Goal: Information Seeking & Learning: Find contact information

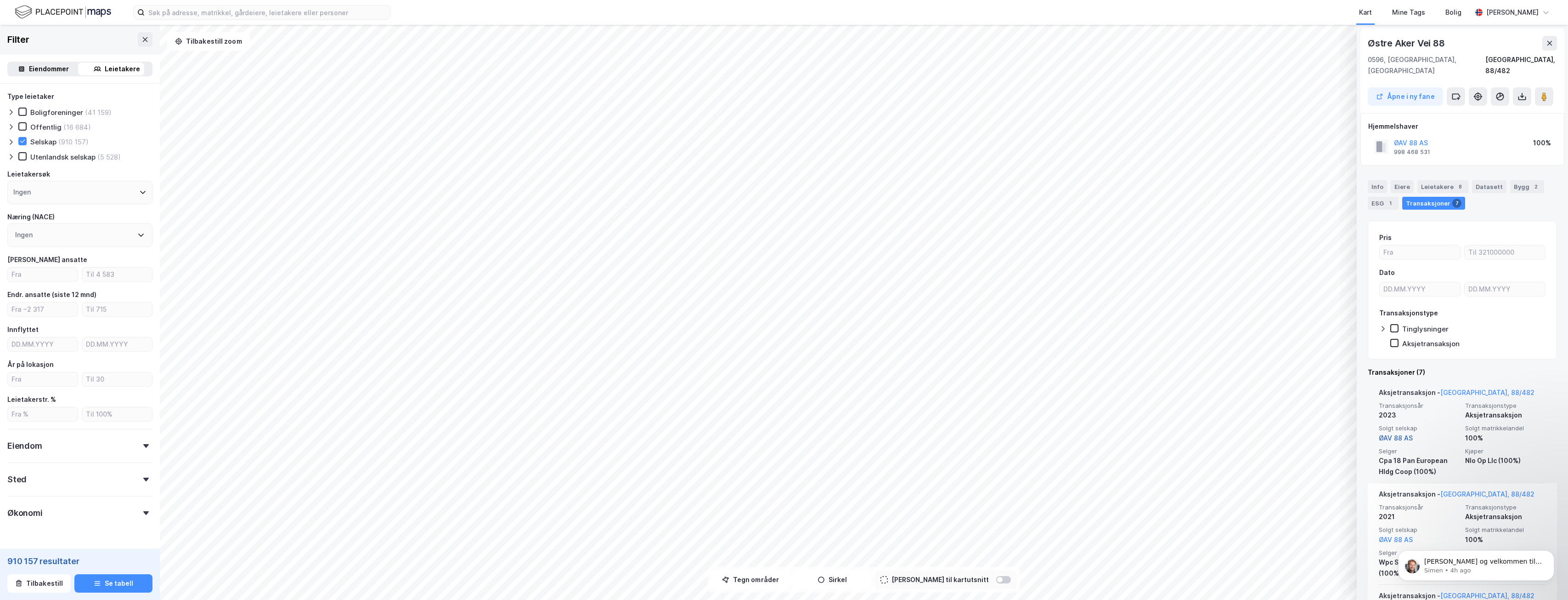
click at [1397, 434] on link "ØAV 88 AS" at bounding box center [1396, 438] width 34 height 8
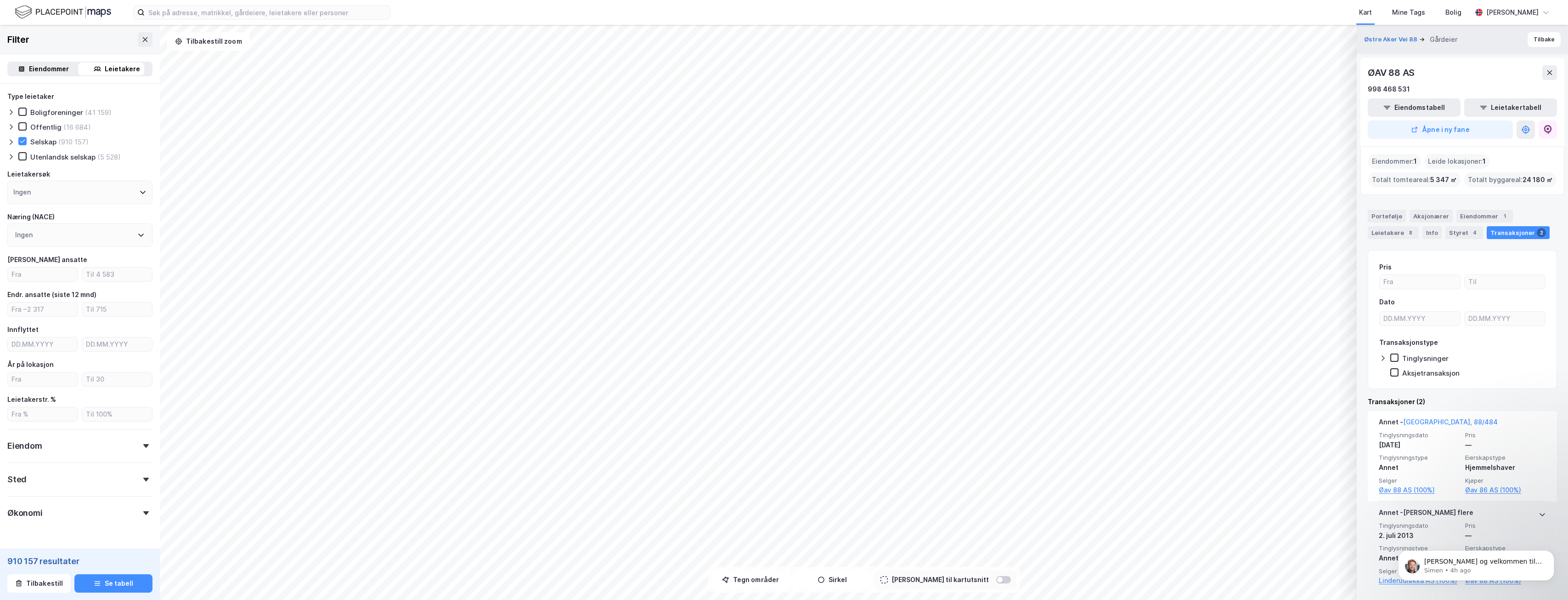
scroll to position [2, 0]
click at [1554, 551] on icon "Dismiss notification" at bounding box center [1552, 553] width 5 height 5
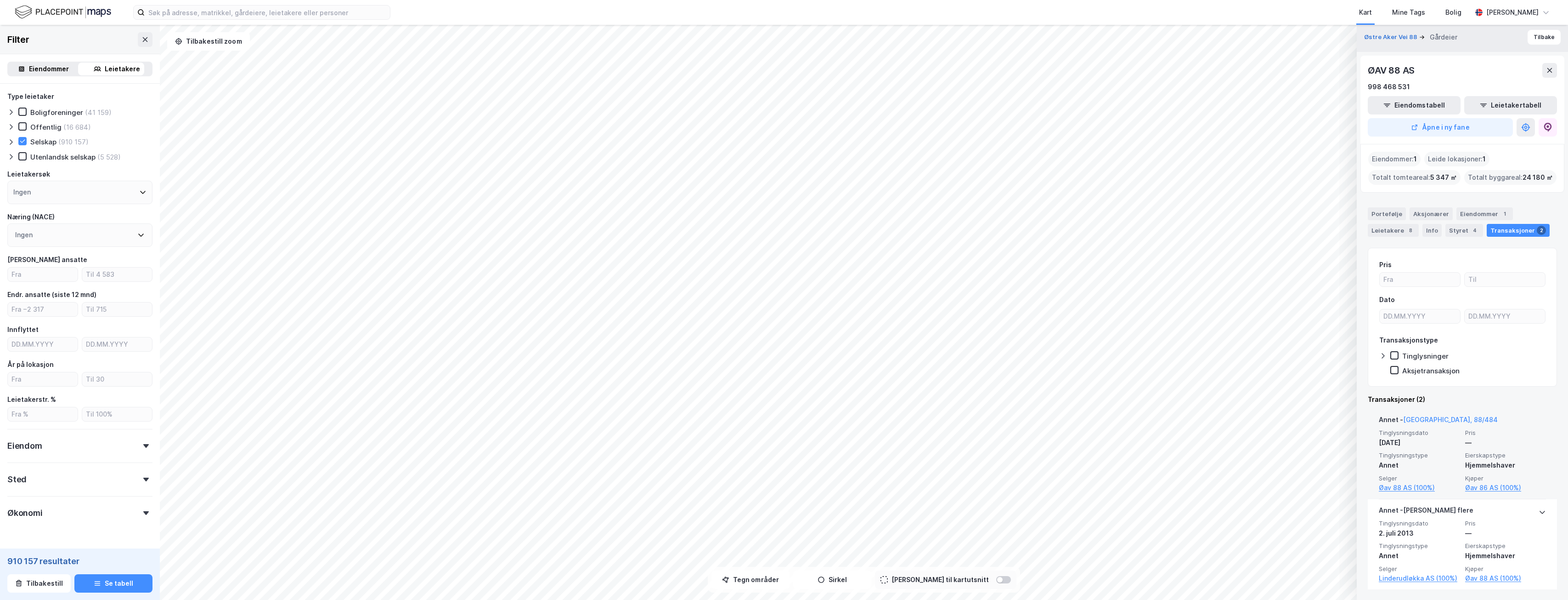
scroll to position [0, 0]
click at [55, 465] on div "© Mapbox © OpenStreetMap Improve this map © Maxar Østre Aker Vei 88 Gårdeier Ti…" at bounding box center [784, 312] width 1568 height 575
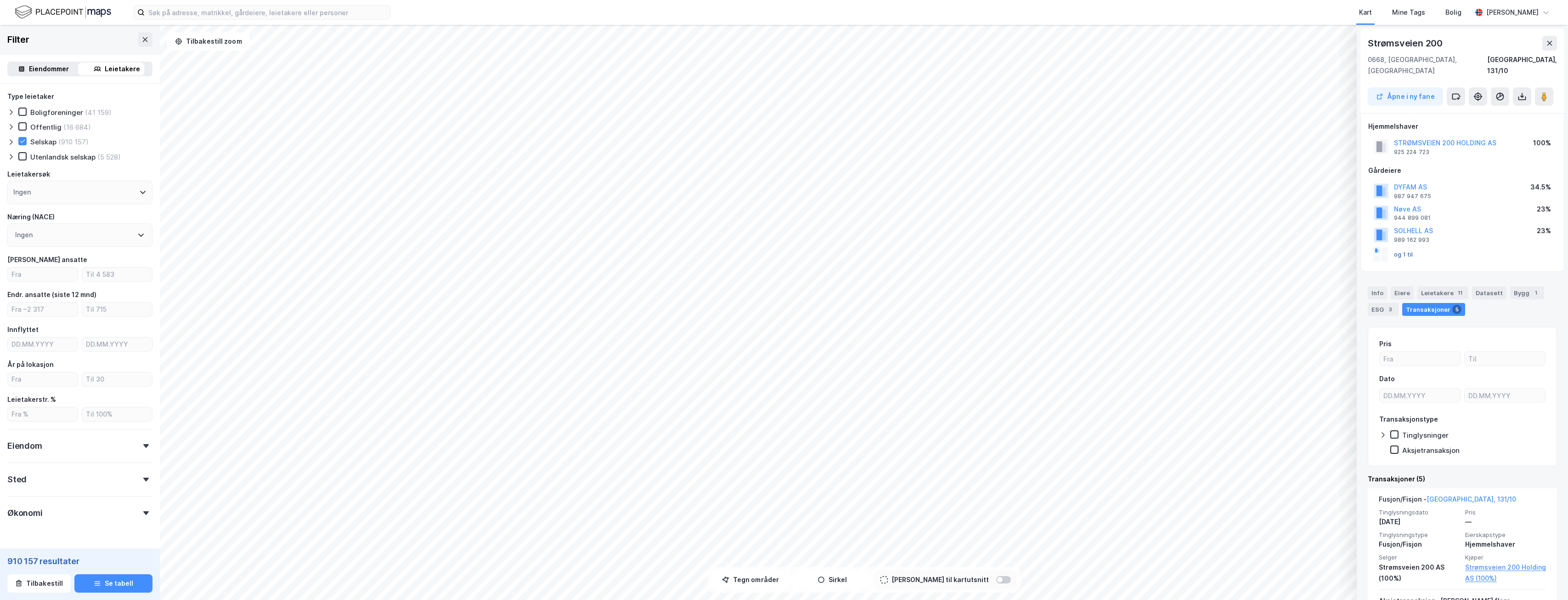
click at [0, 0] on button "og 1 til" at bounding box center [0, 0] width 0 height 0
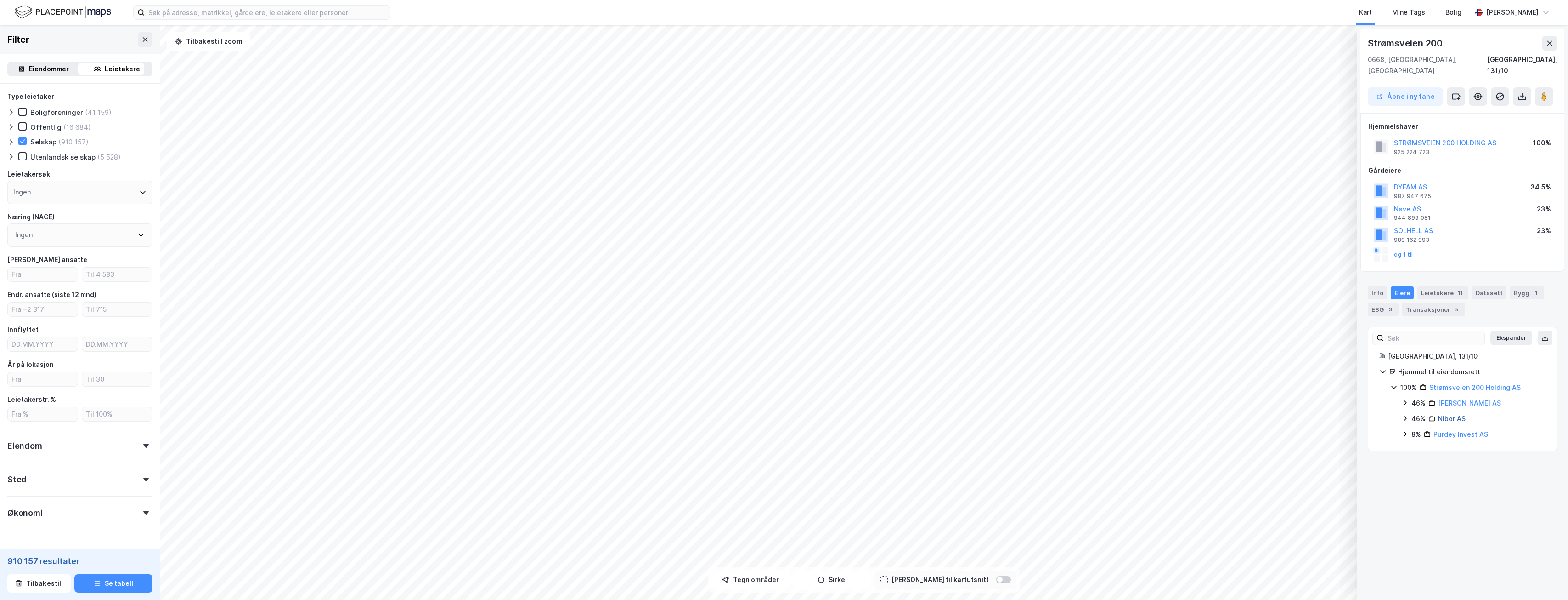
click at [1447, 415] on link "Nibor AS" at bounding box center [1452, 419] width 28 height 8
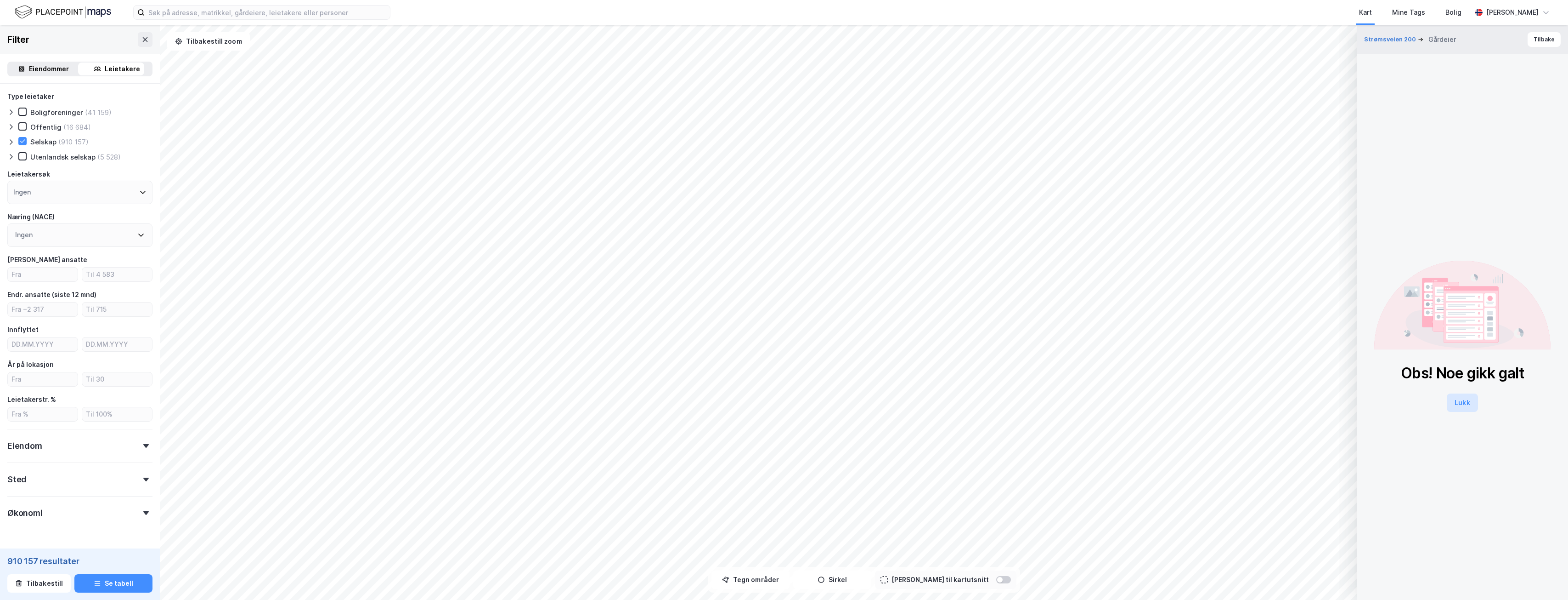
click at [1456, 399] on button "Lukk" at bounding box center [1462, 402] width 31 height 18
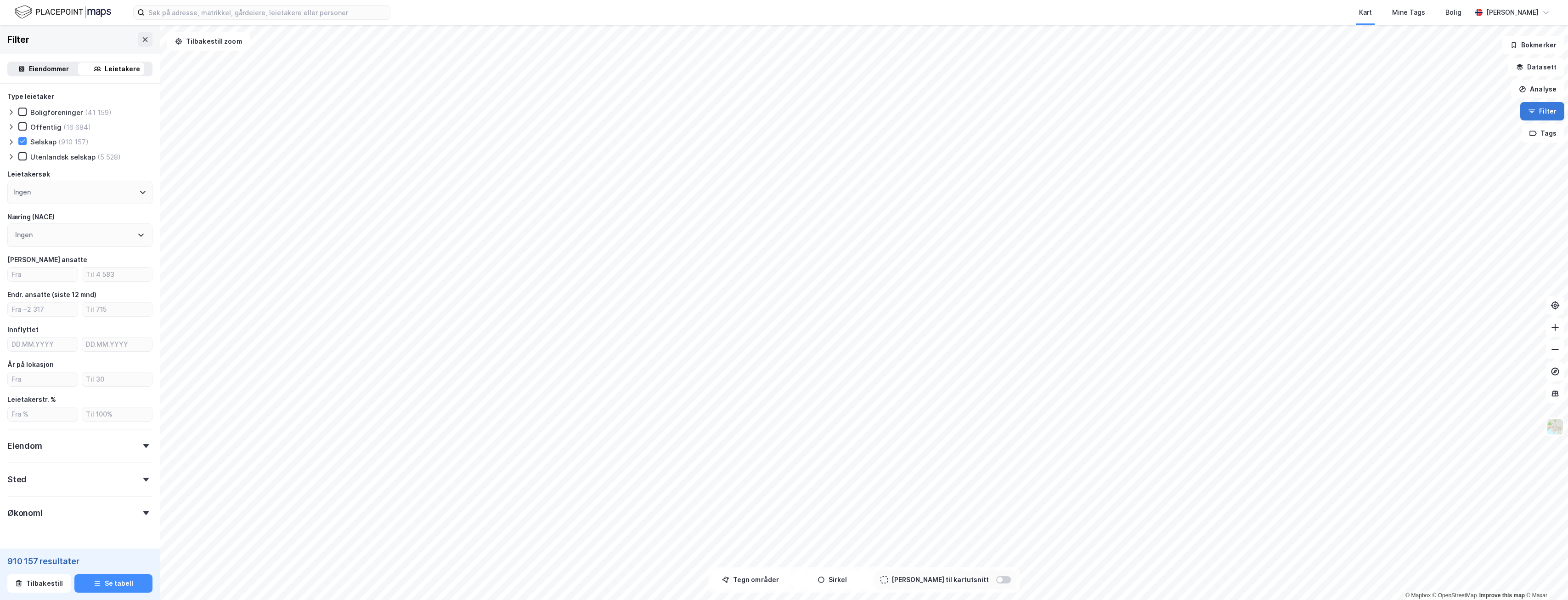
click at [1529, 112] on button "Filter" at bounding box center [1543, 111] width 44 height 18
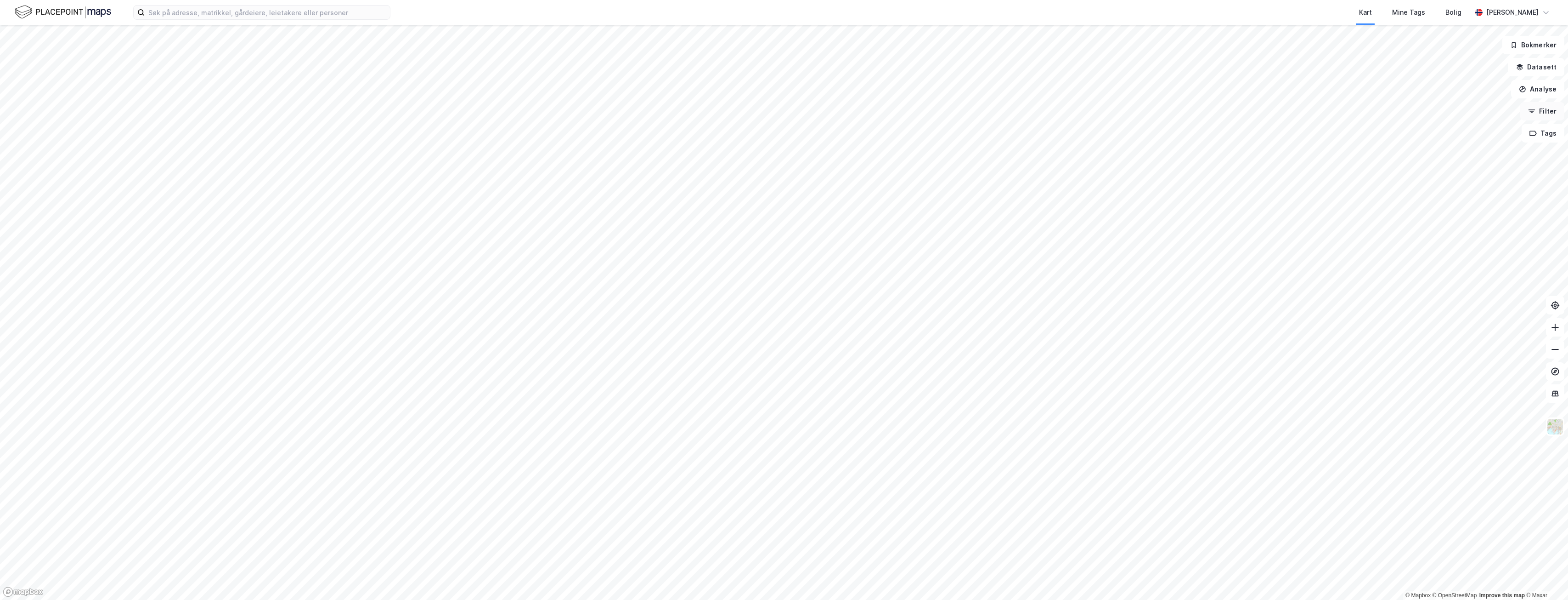
click at [1529, 112] on button "Filter" at bounding box center [1543, 111] width 44 height 18
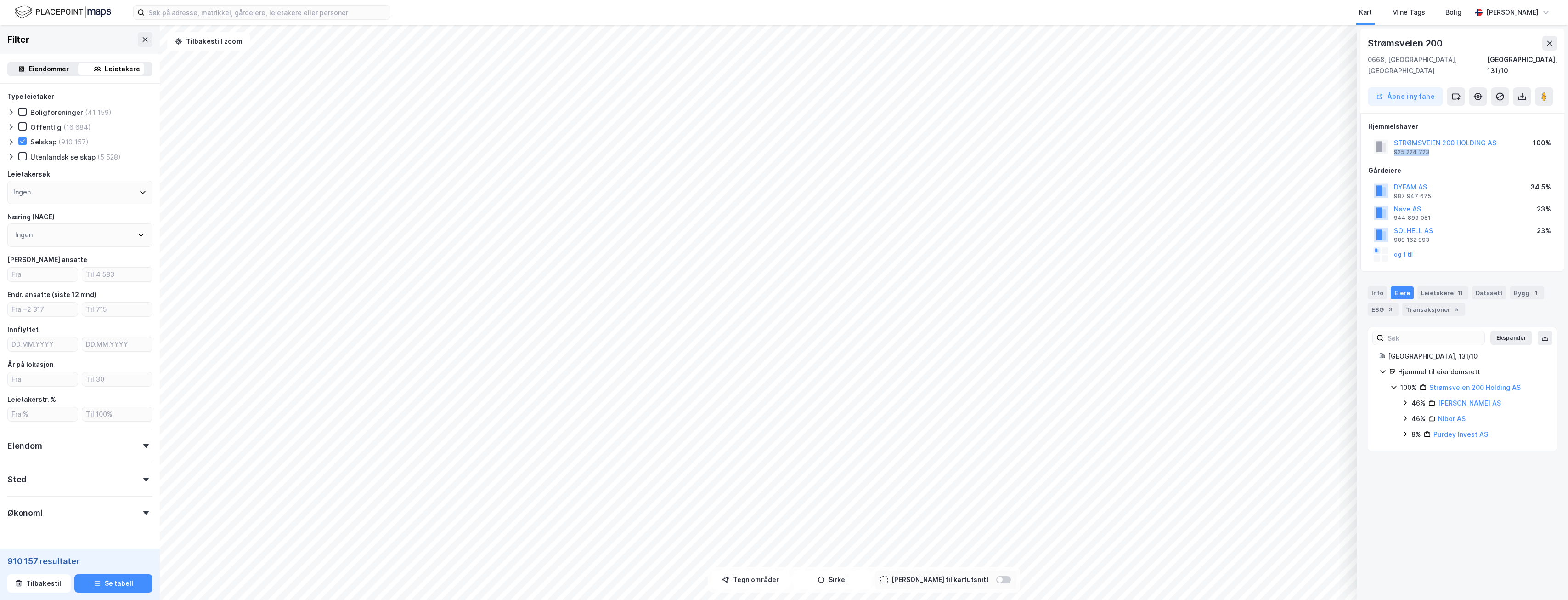
drag, startPoint x: 1438, startPoint y: 145, endPoint x: 1393, endPoint y: 145, distance: 45.0
click at [1393, 145] on div "STRØMSVEIEN 200 HOLDING AS 925 224 723 100%" at bounding box center [1462, 147] width 188 height 22
copy div "925 224 723"
click at [550, 599] on html "Kart Mine Tags Bolig [PERSON_NAME] © Mapbox © OpenStreetMap Improve this map © …" at bounding box center [784, 300] width 1568 height 600
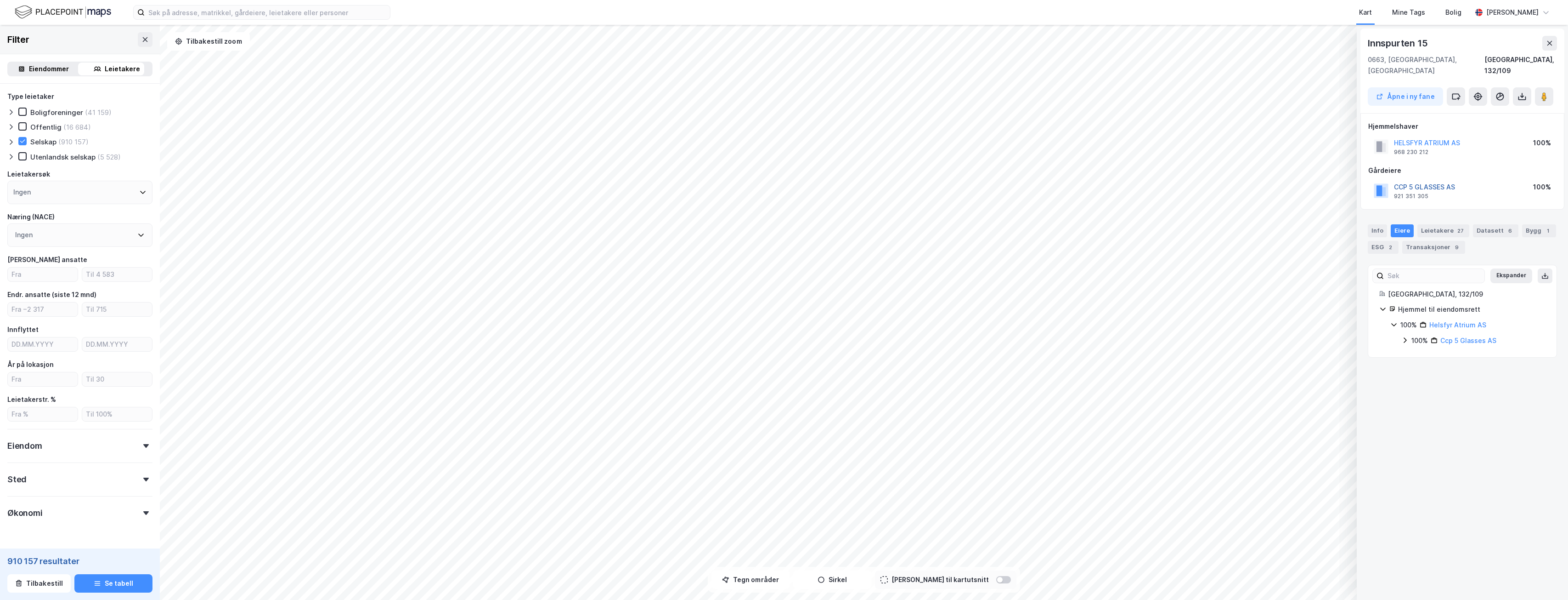
click at [0, 0] on button "CCP 5 GLASSES AS" at bounding box center [0, 0] width 0 height 0
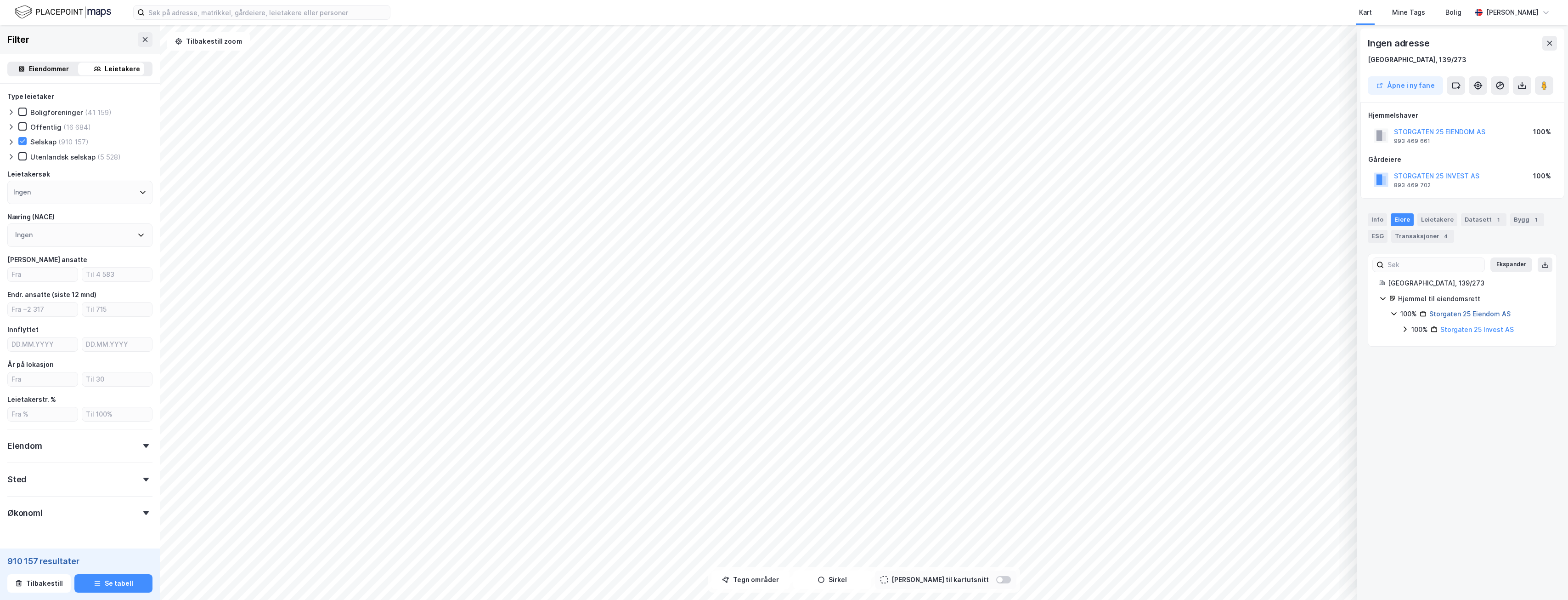
click at [1454, 314] on link "Storgaten 25 Eiendom AS" at bounding box center [1470, 314] width 81 height 8
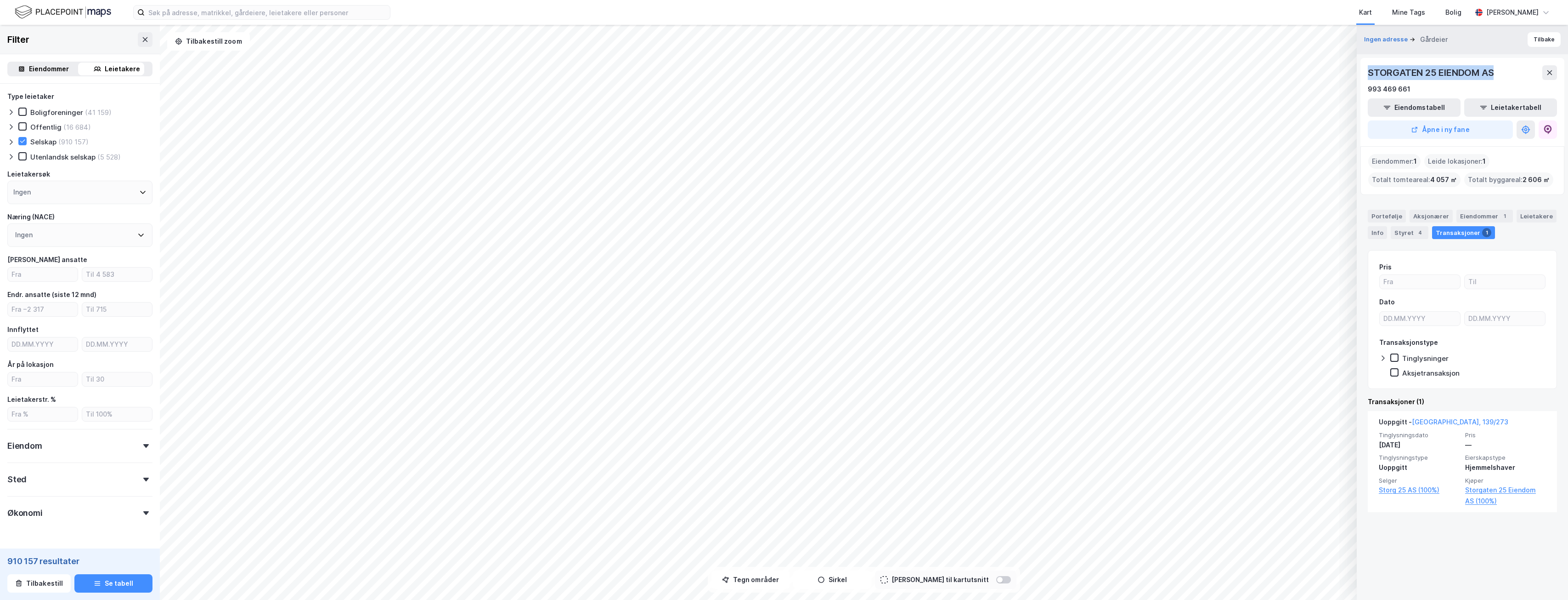
drag, startPoint x: 1502, startPoint y: 72, endPoint x: 1367, endPoint y: 81, distance: 135.3
click at [1367, 81] on div "STORGATEN 25 EIENDOM AS 993 469 661 Eiendomstabell Leietakertabell Åpne i ny fa…" at bounding box center [1463, 102] width 204 height 89
copy div "STORGATEN 25 EIENDOM AS"
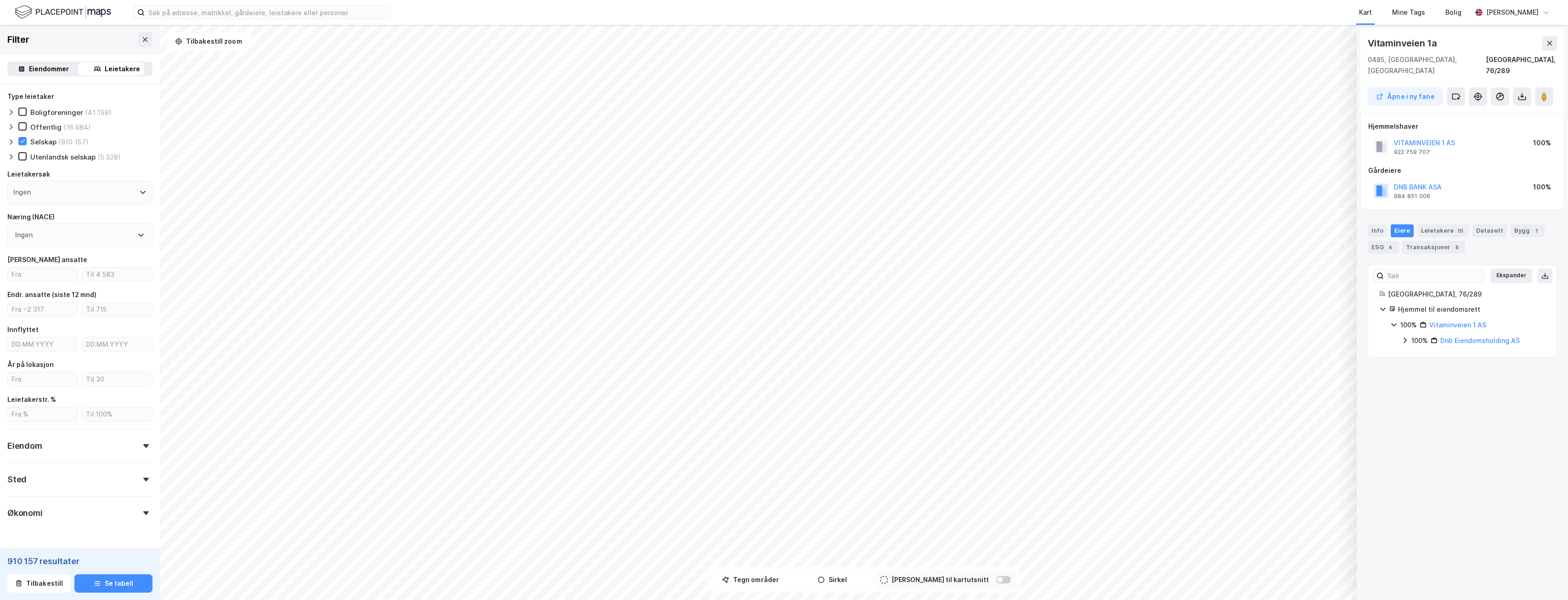
click at [75, 357] on div "© Mapbox © OpenStreetMap Improve this map © Maxar Vitaminveien [GEOGRAPHIC_DATA…" at bounding box center [784, 312] width 1568 height 575
